Goal: Transaction & Acquisition: Purchase product/service

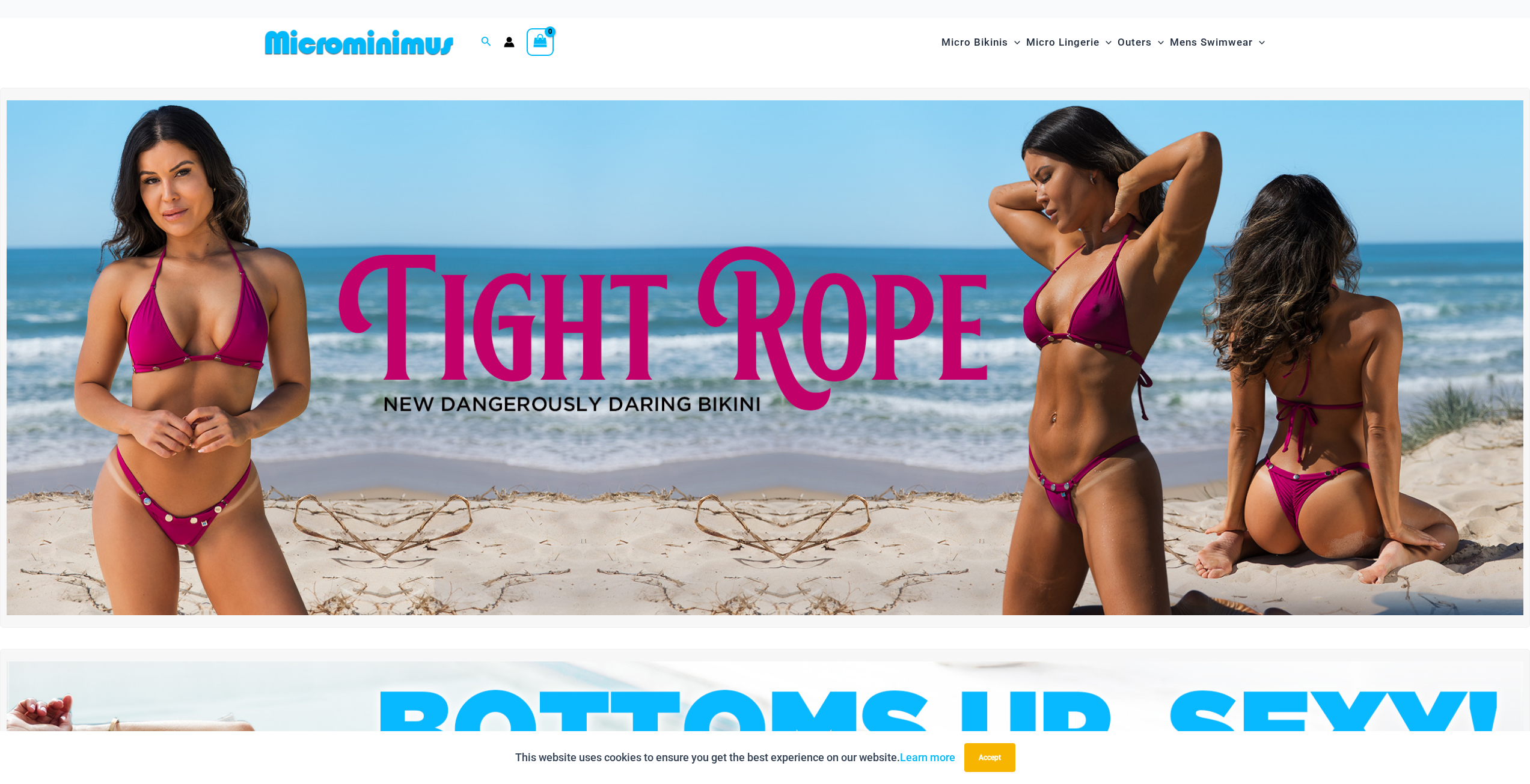
click at [400, 45] on img at bounding box center [358, 42] width 197 height 27
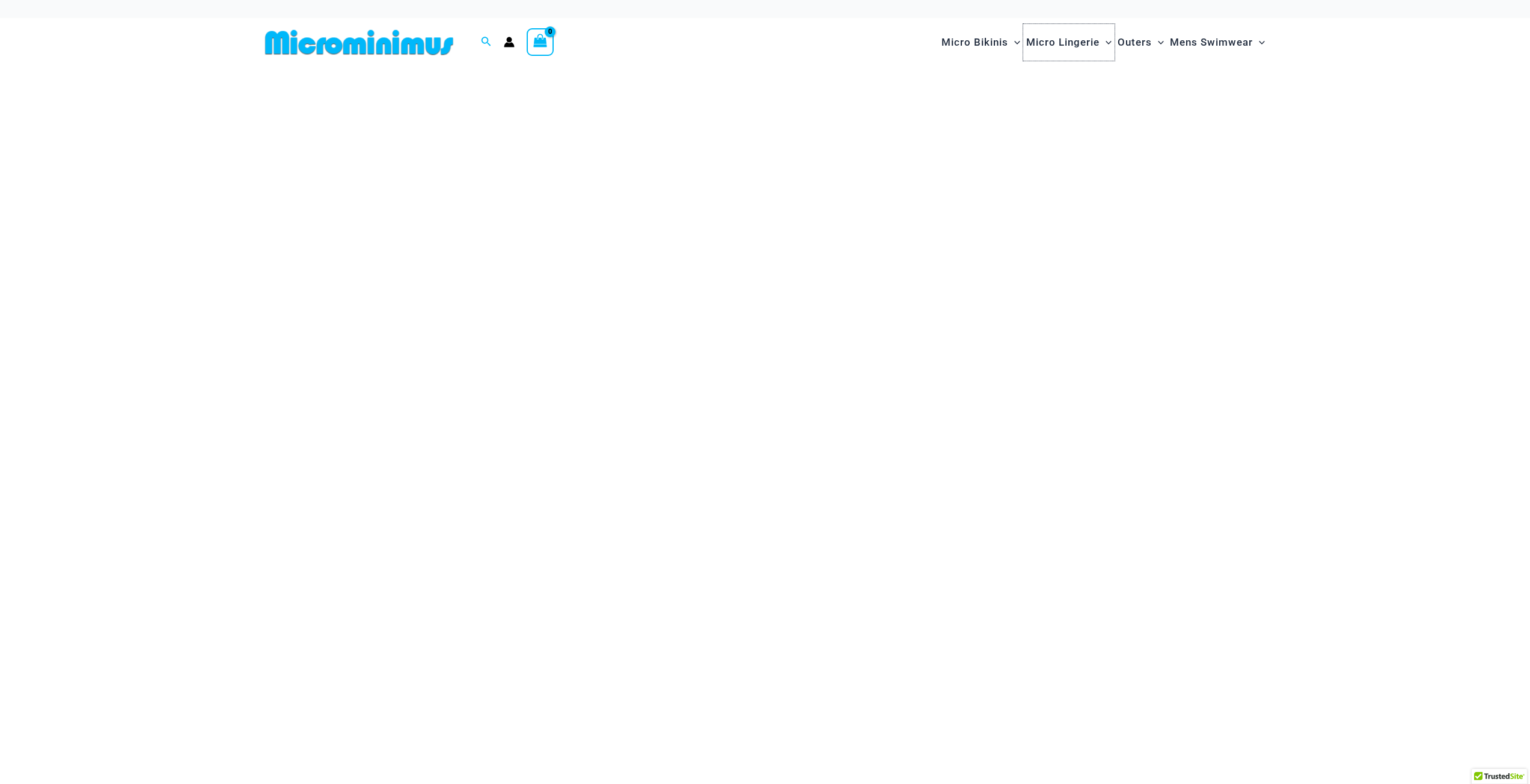
click at [1035, 39] on span "Micro Lingerie" at bounding box center [1063, 42] width 73 height 30
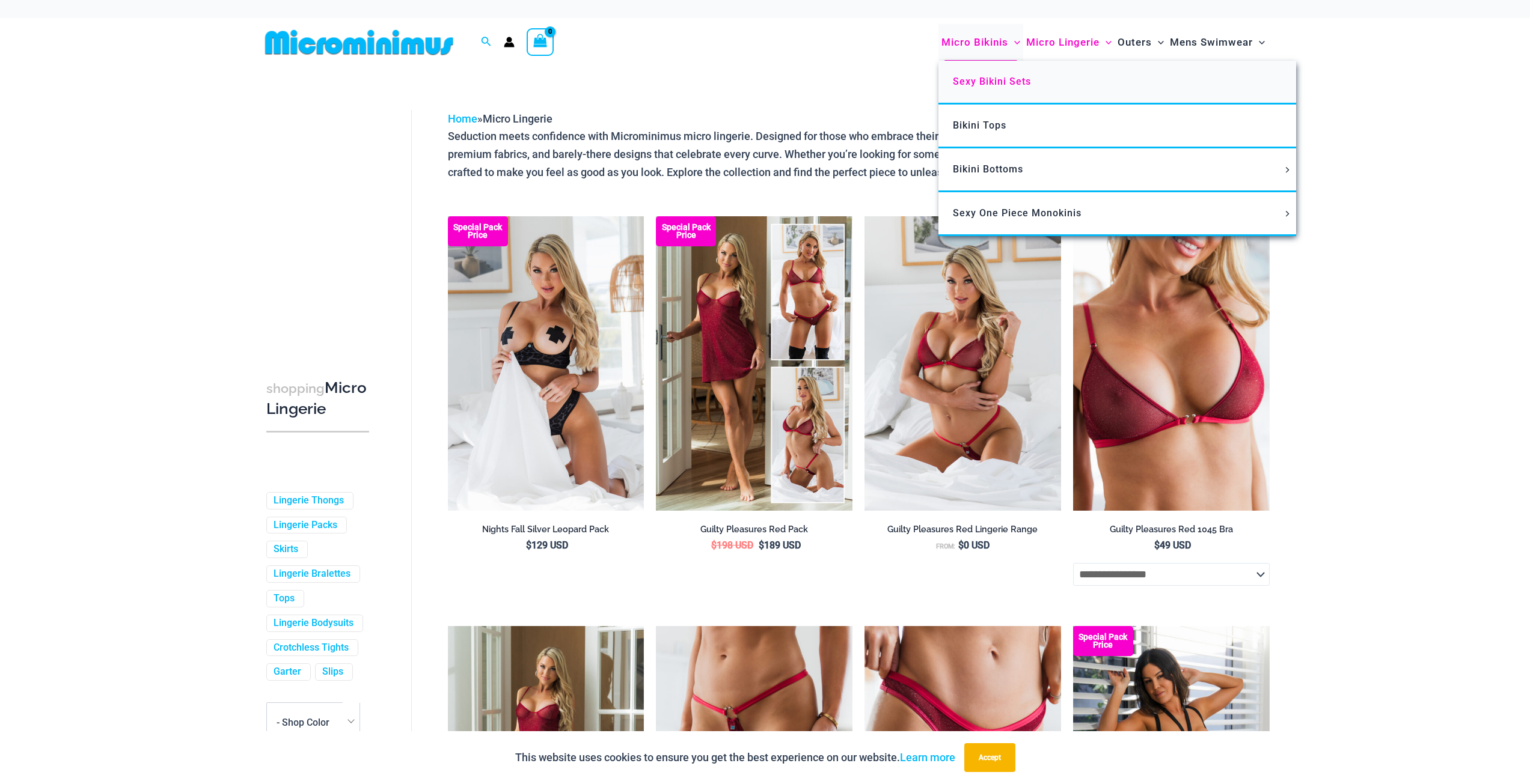
click at [982, 76] on span "Sexy Bikini Sets" at bounding box center [991, 81] width 78 height 12
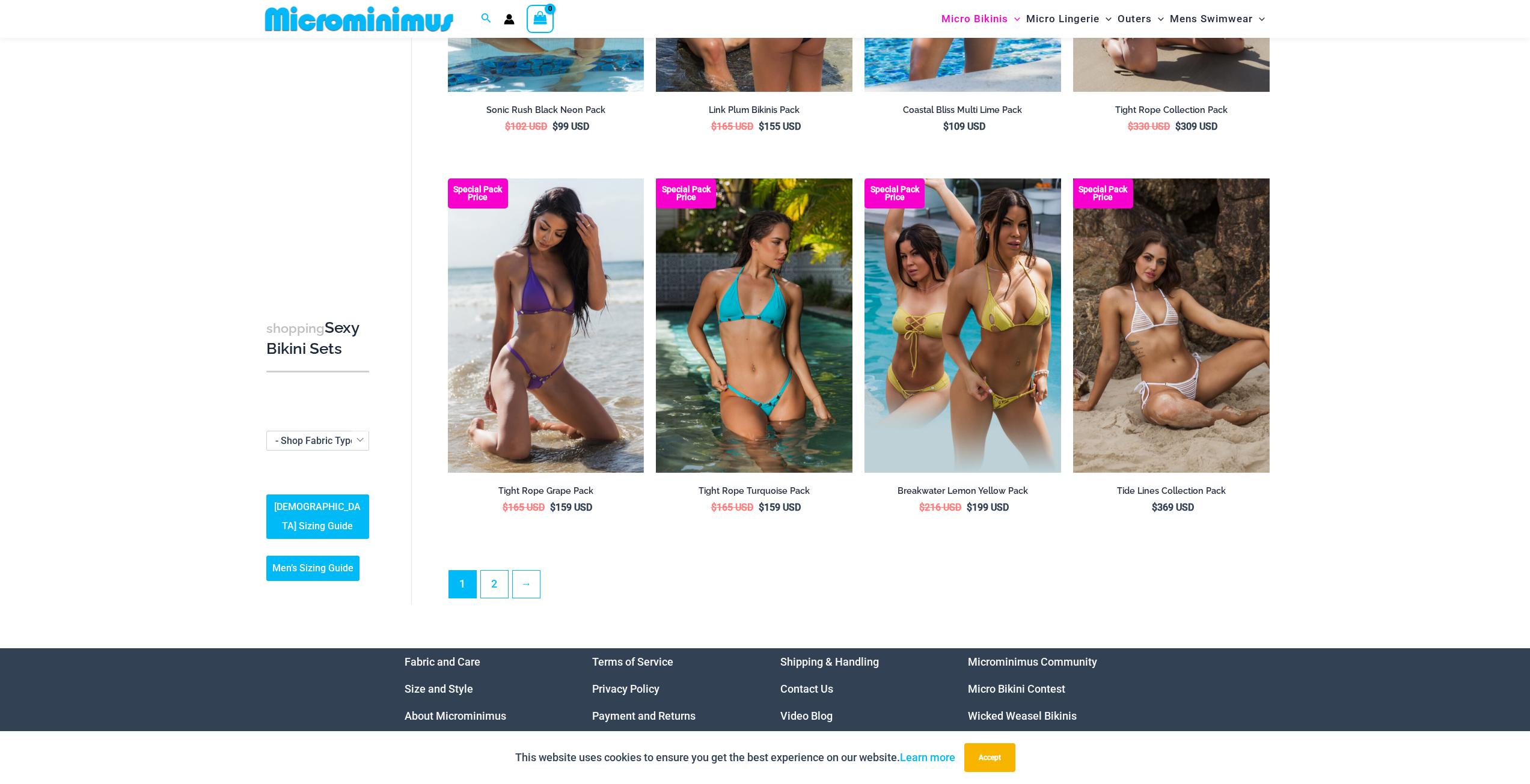
scroll to position [2755, 0]
